Goal: Task Accomplishment & Management: Manage account settings

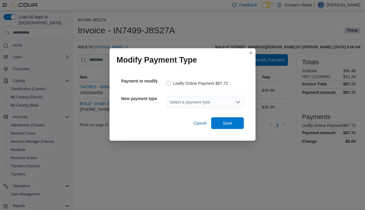
click at [174, 102] on div "Select a payment type" at bounding box center [205, 102] width 78 height 12
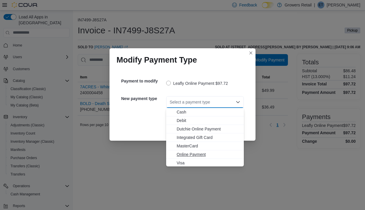
click at [184, 156] on span "Online Payment" at bounding box center [209, 154] width 64 height 6
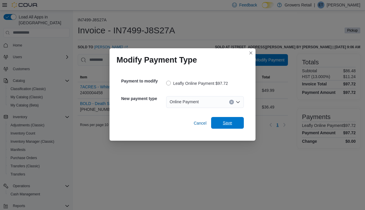
click at [225, 121] on span "Save" at bounding box center [227, 123] width 9 height 6
